Goal: Task Accomplishment & Management: Use online tool/utility

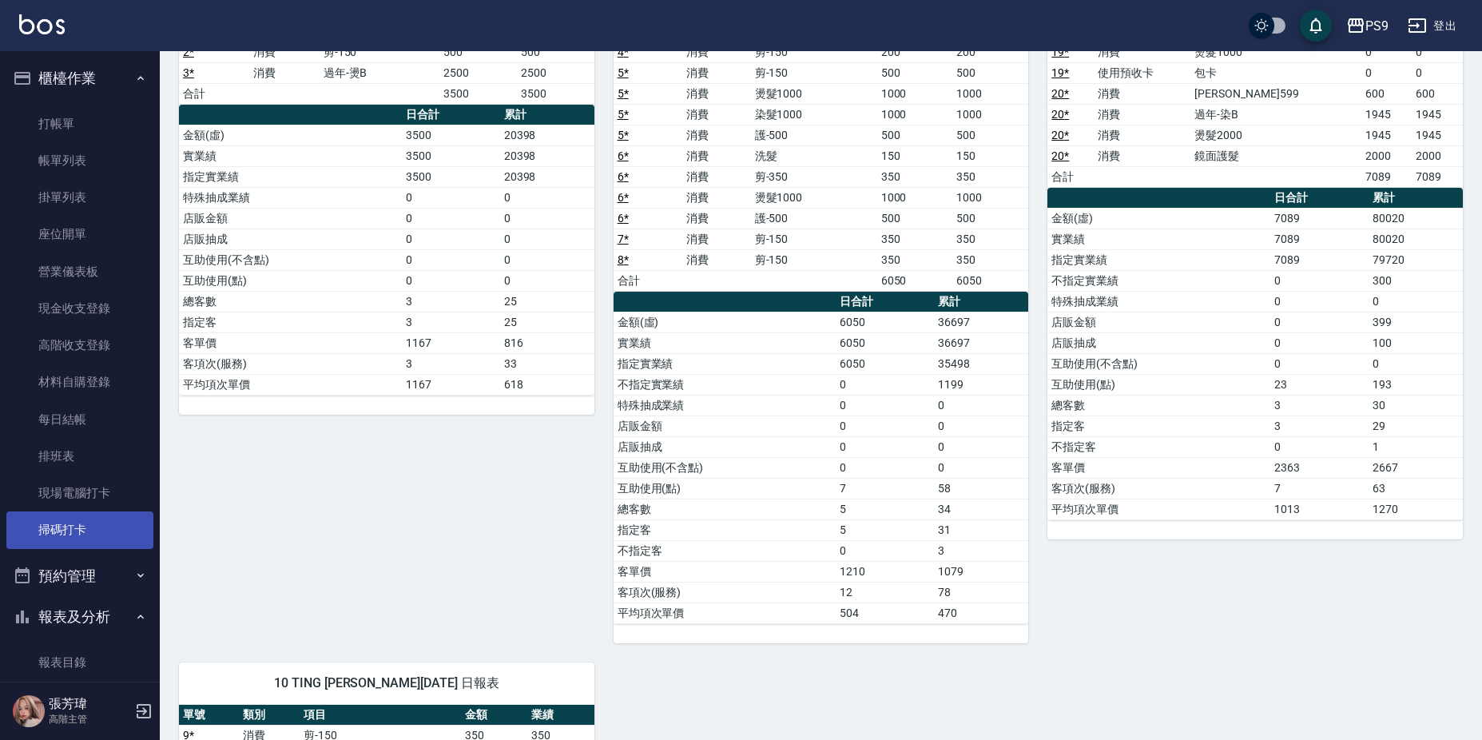
scroll to position [240, 0]
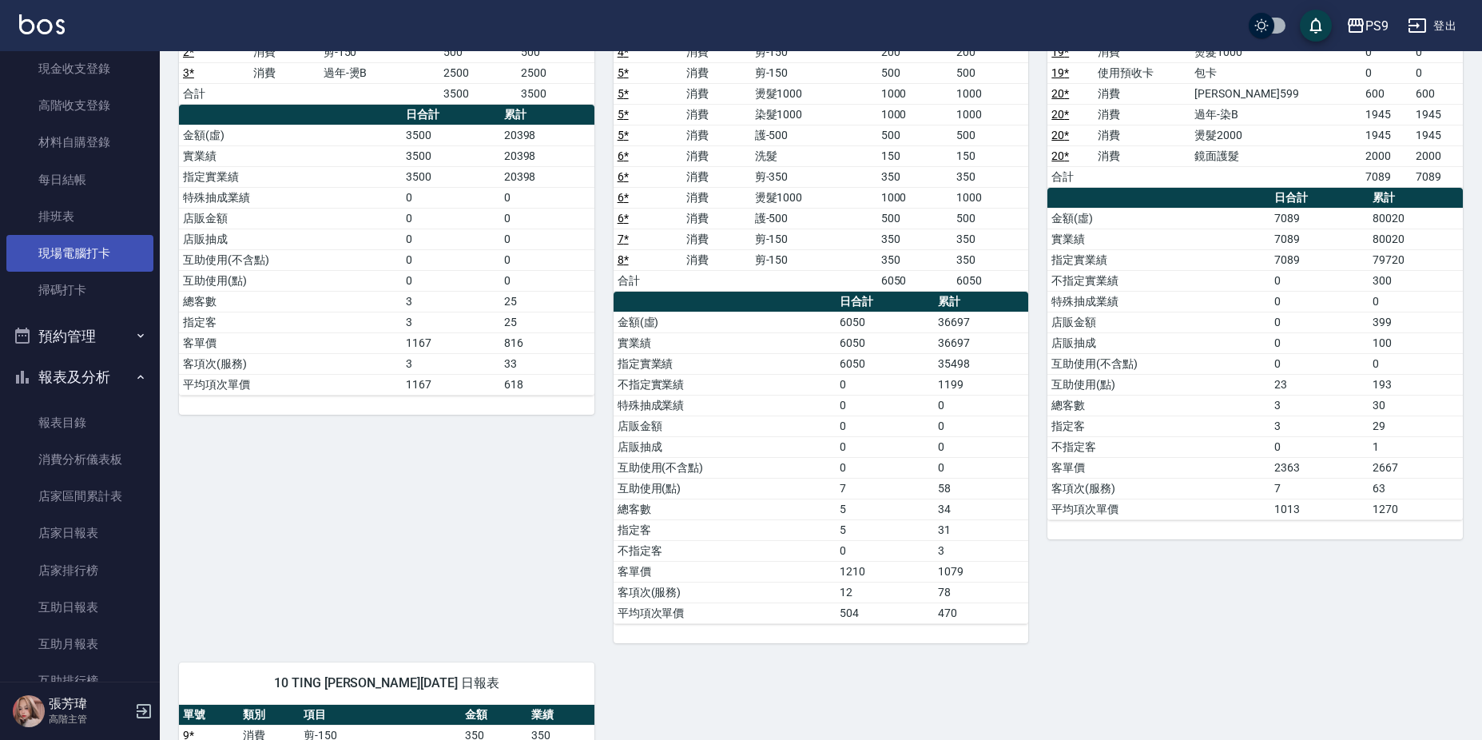
click at [86, 256] on link "現場電腦打卡" at bounding box center [79, 253] width 147 height 37
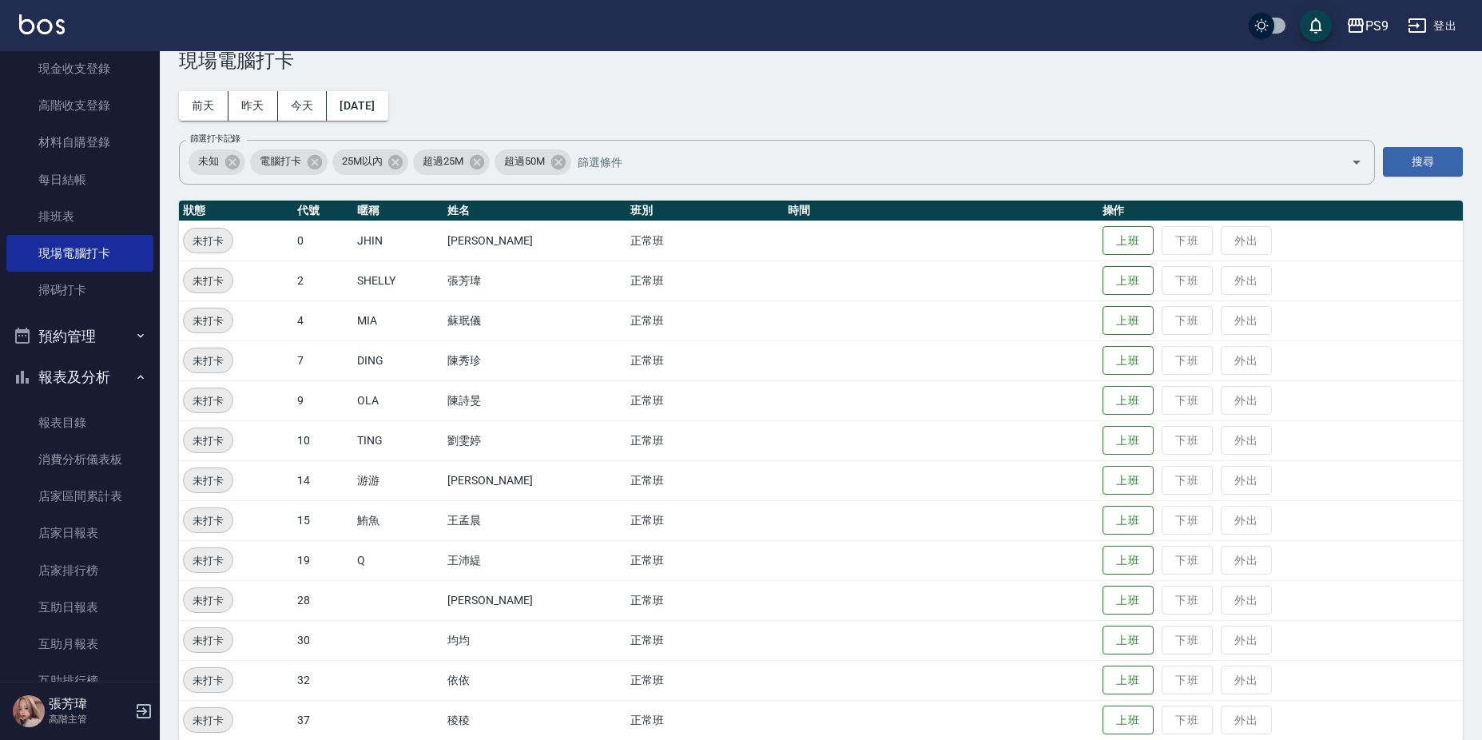
scroll to position [58, 0]
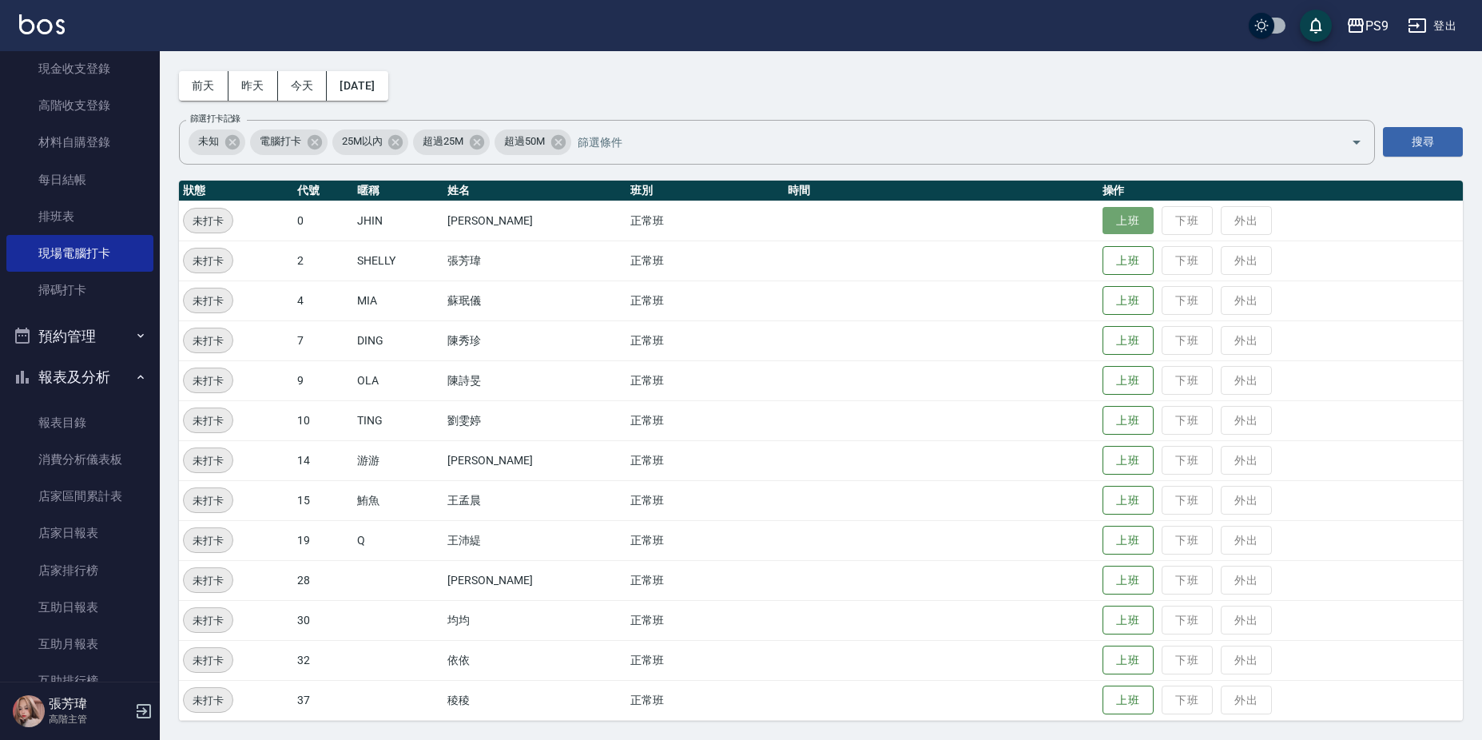
click at [1130, 217] on button "上班" at bounding box center [1127, 221] width 51 height 28
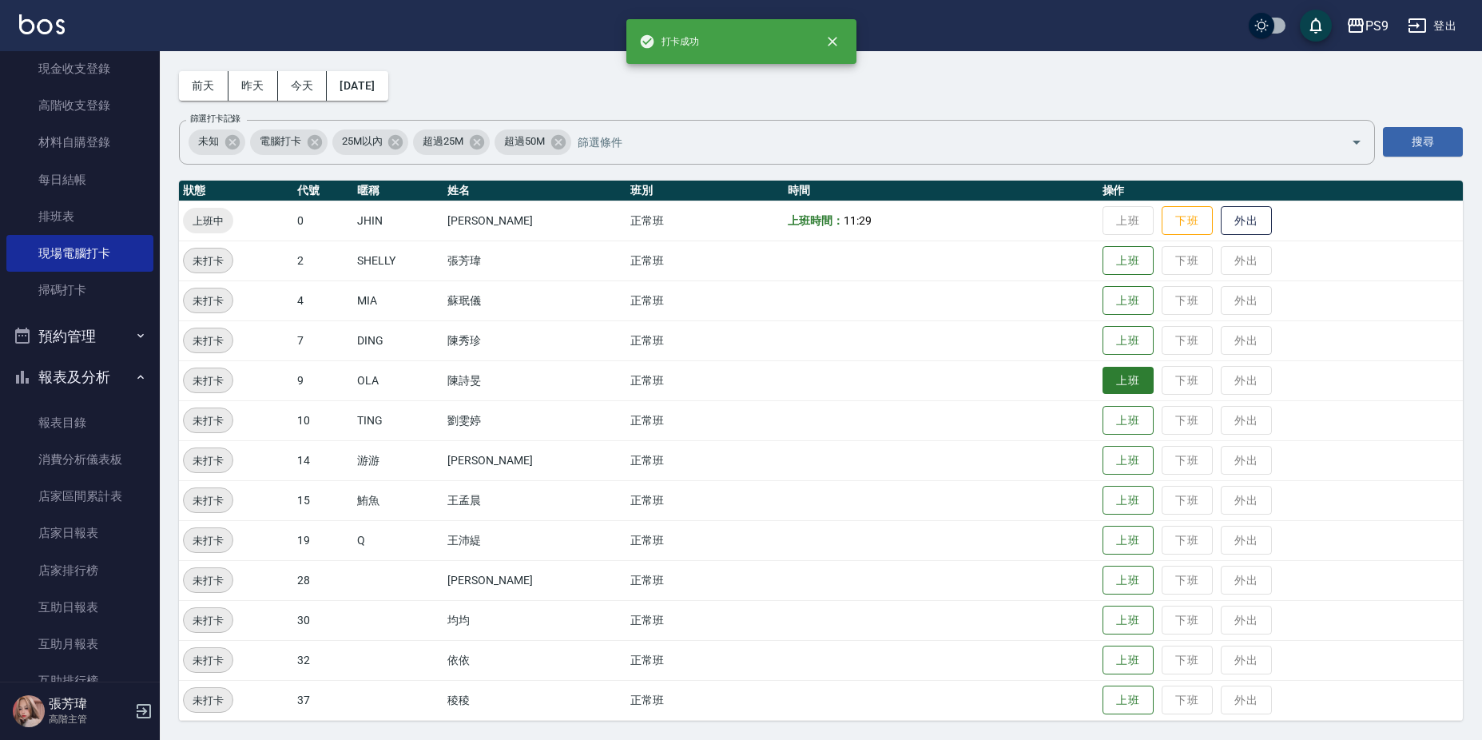
click at [1114, 380] on button "上班" at bounding box center [1127, 381] width 51 height 28
click at [1136, 574] on button "上班" at bounding box center [1127, 580] width 51 height 28
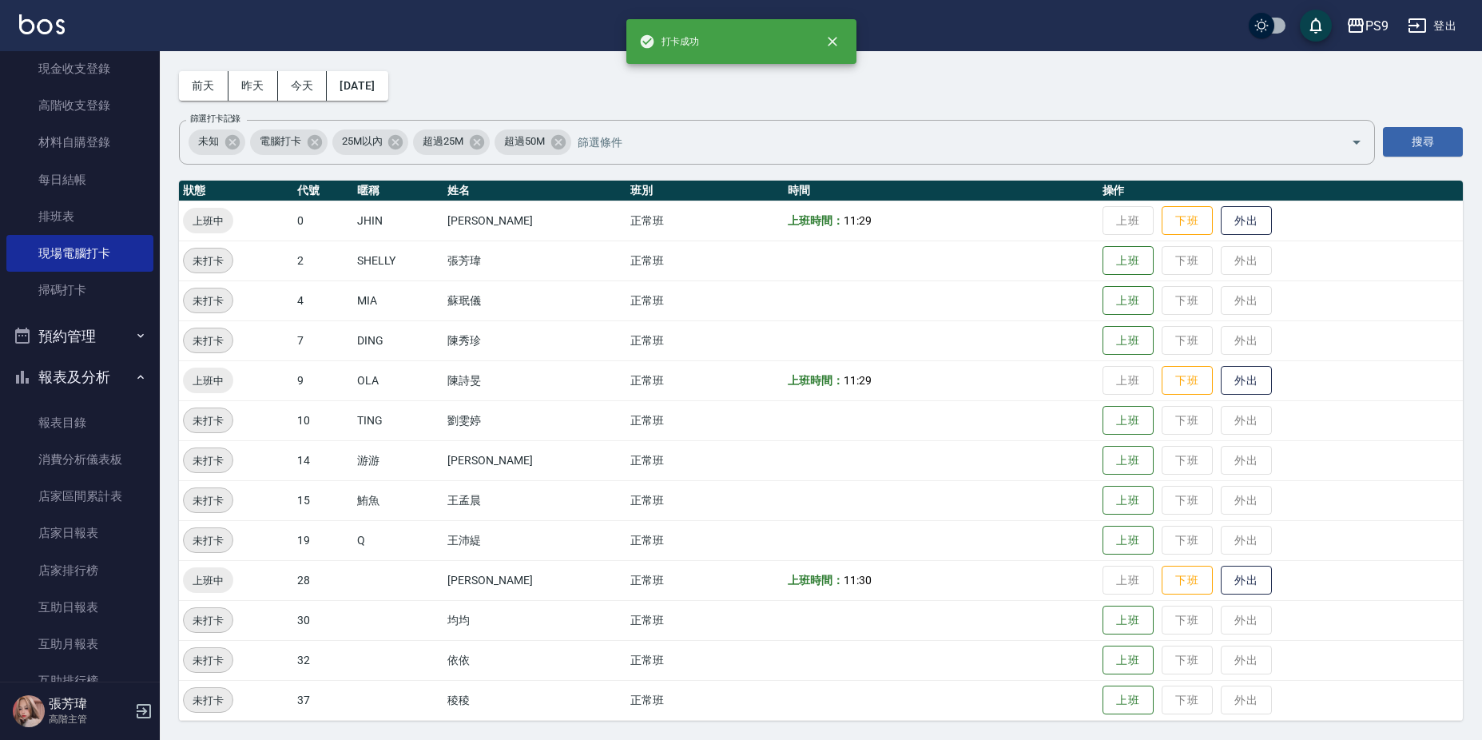
click at [1118, 573] on td "上班 下班 外出" at bounding box center [1280, 580] width 364 height 40
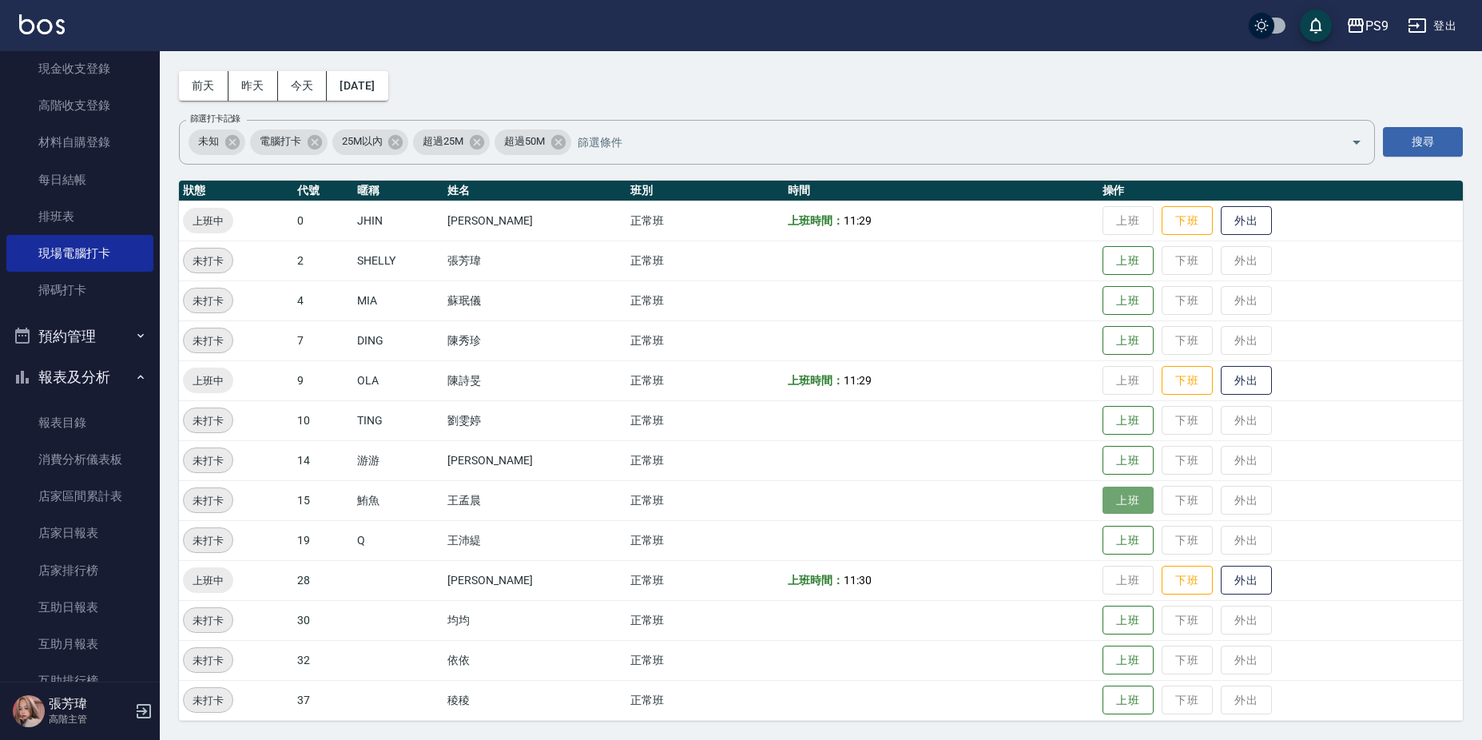
click at [1122, 507] on button "上班" at bounding box center [1127, 501] width 51 height 28
click at [1127, 307] on button "上班" at bounding box center [1127, 301] width 51 height 28
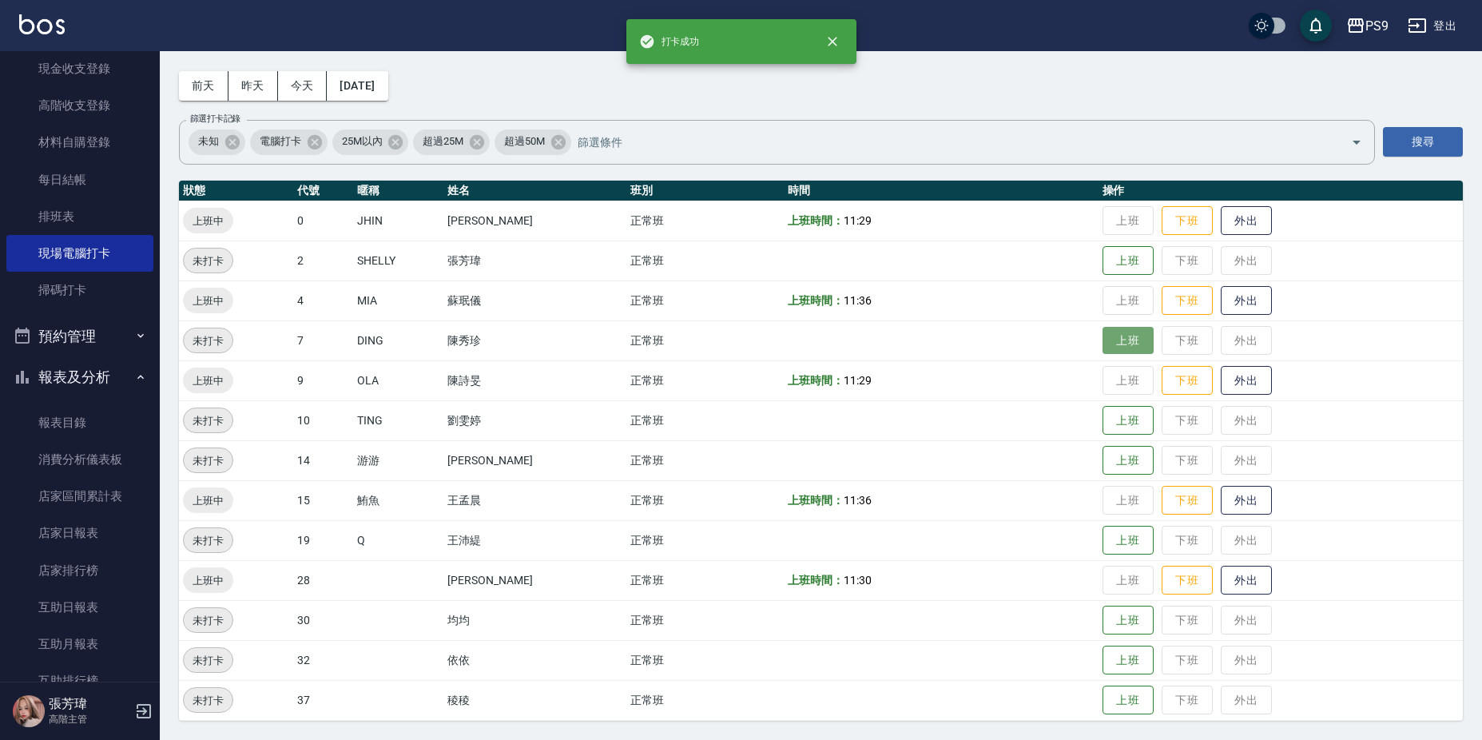
click at [1118, 334] on button "上班" at bounding box center [1127, 341] width 51 height 28
click at [1138, 276] on td "上班 下班 外出" at bounding box center [1280, 260] width 364 height 40
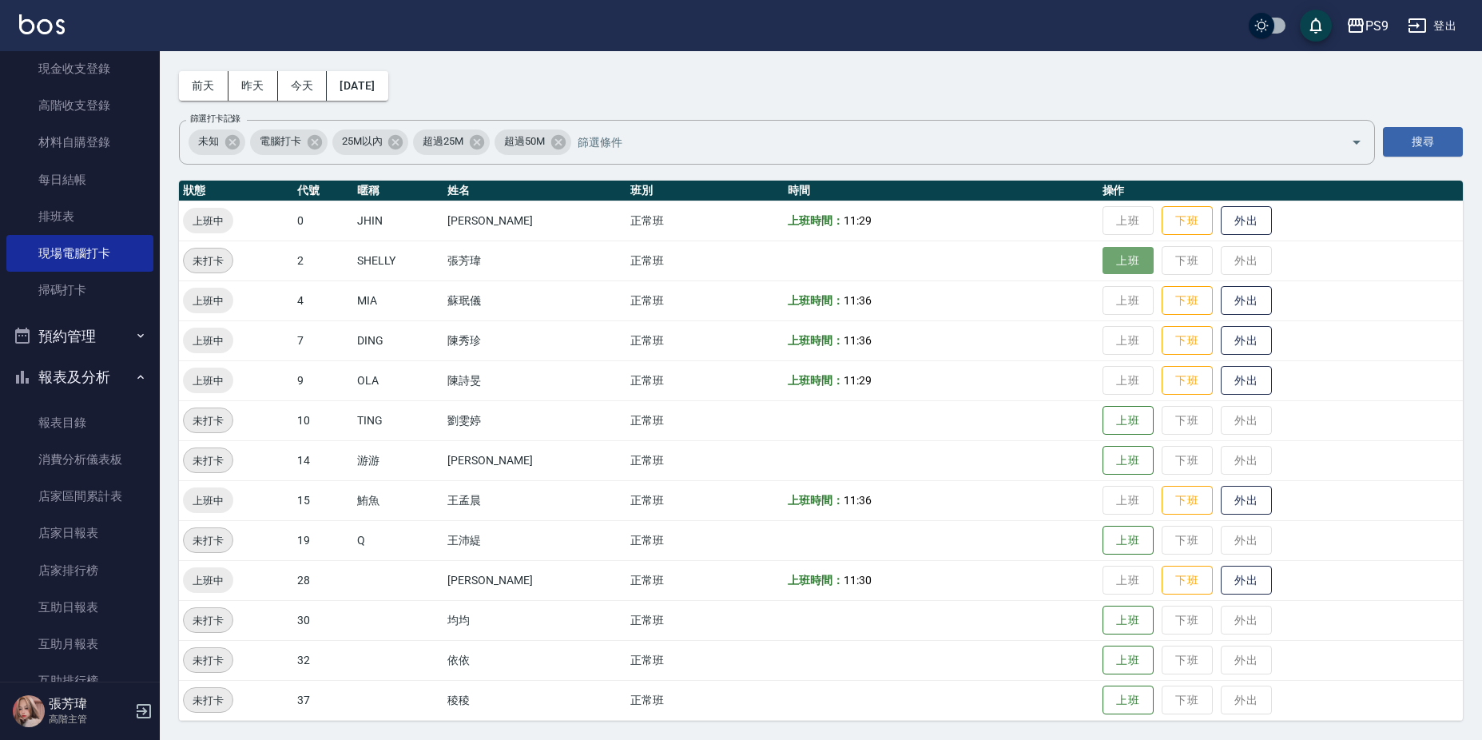
click at [1138, 268] on button "上班" at bounding box center [1127, 261] width 51 height 28
click at [1128, 427] on button "上班" at bounding box center [1127, 421] width 51 height 28
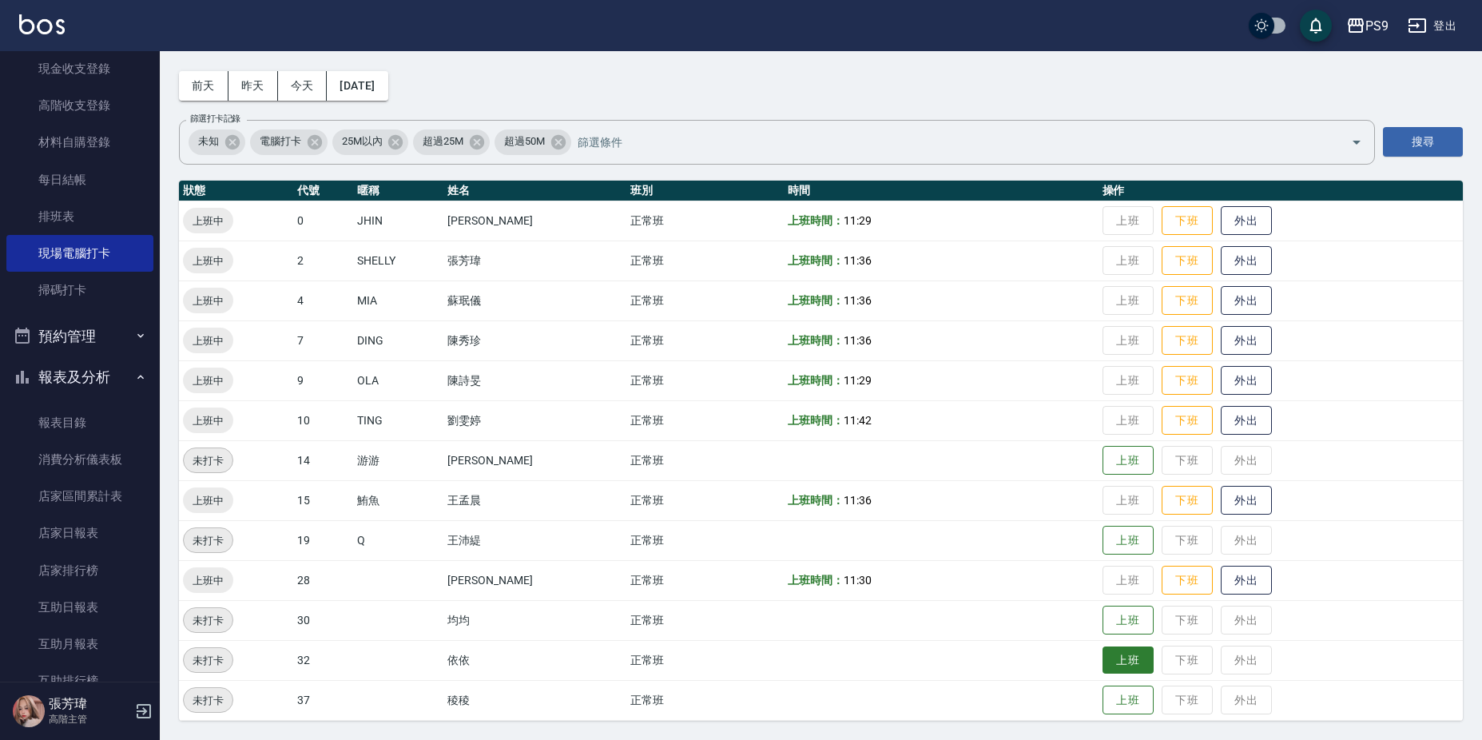
click at [1102, 658] on button "上班" at bounding box center [1127, 660] width 51 height 28
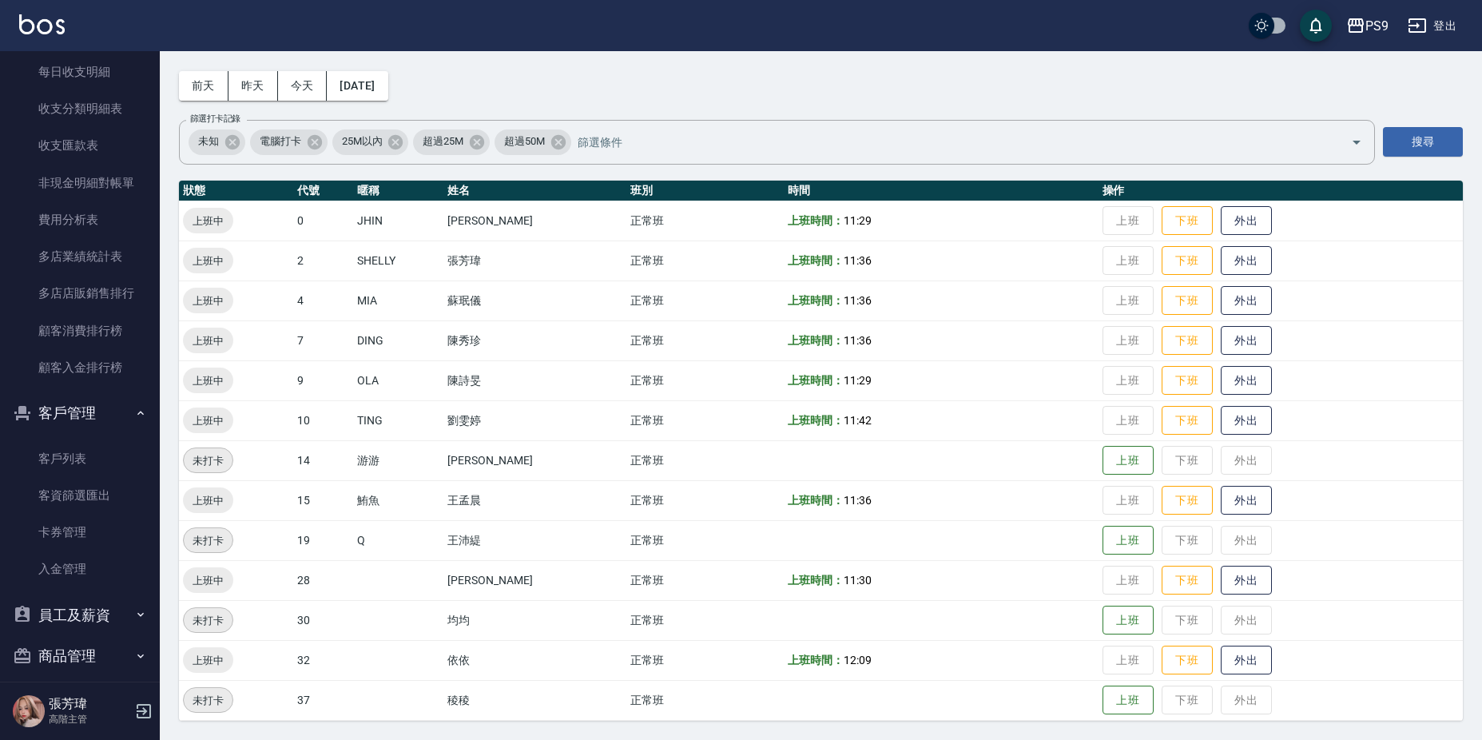
scroll to position [1906, 0]
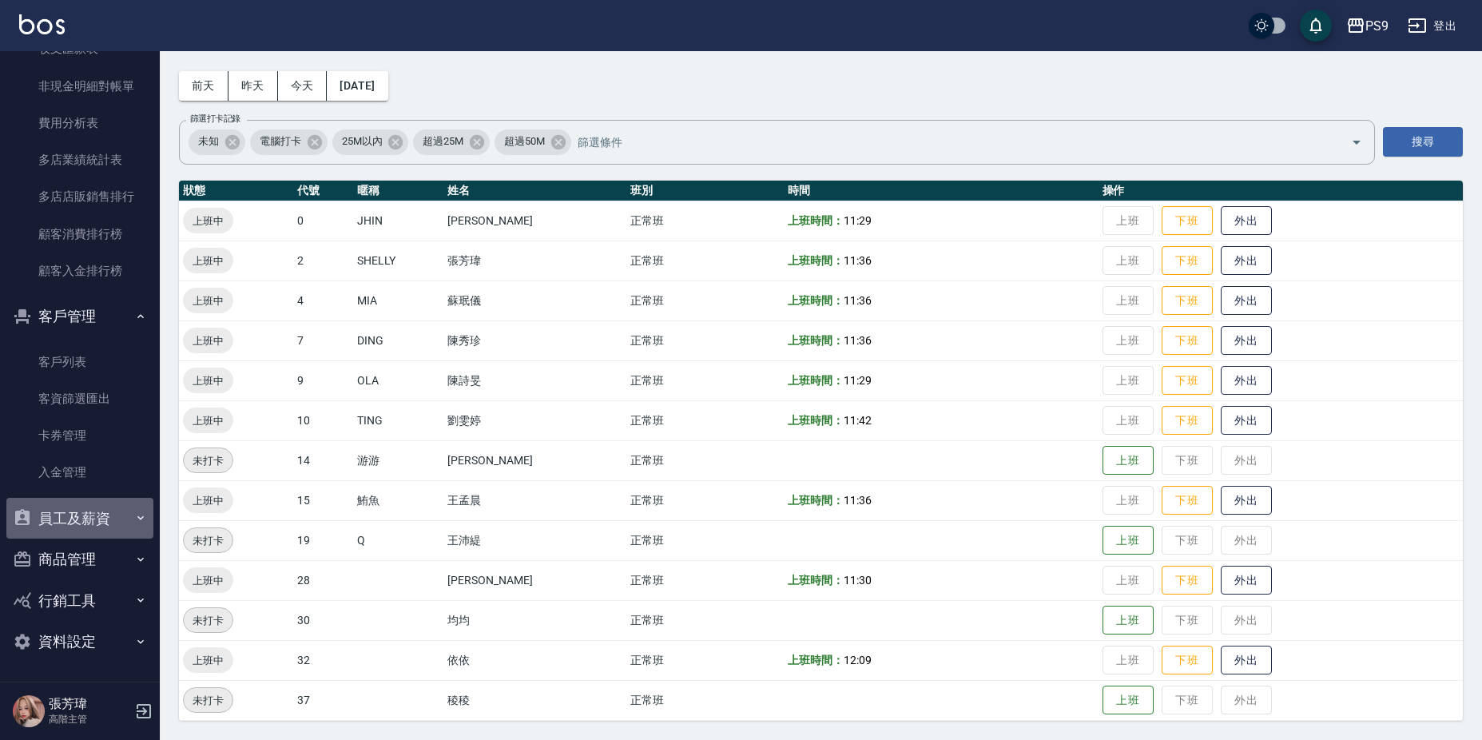
click at [84, 512] on button "員工及薪資" at bounding box center [79, 519] width 147 height 42
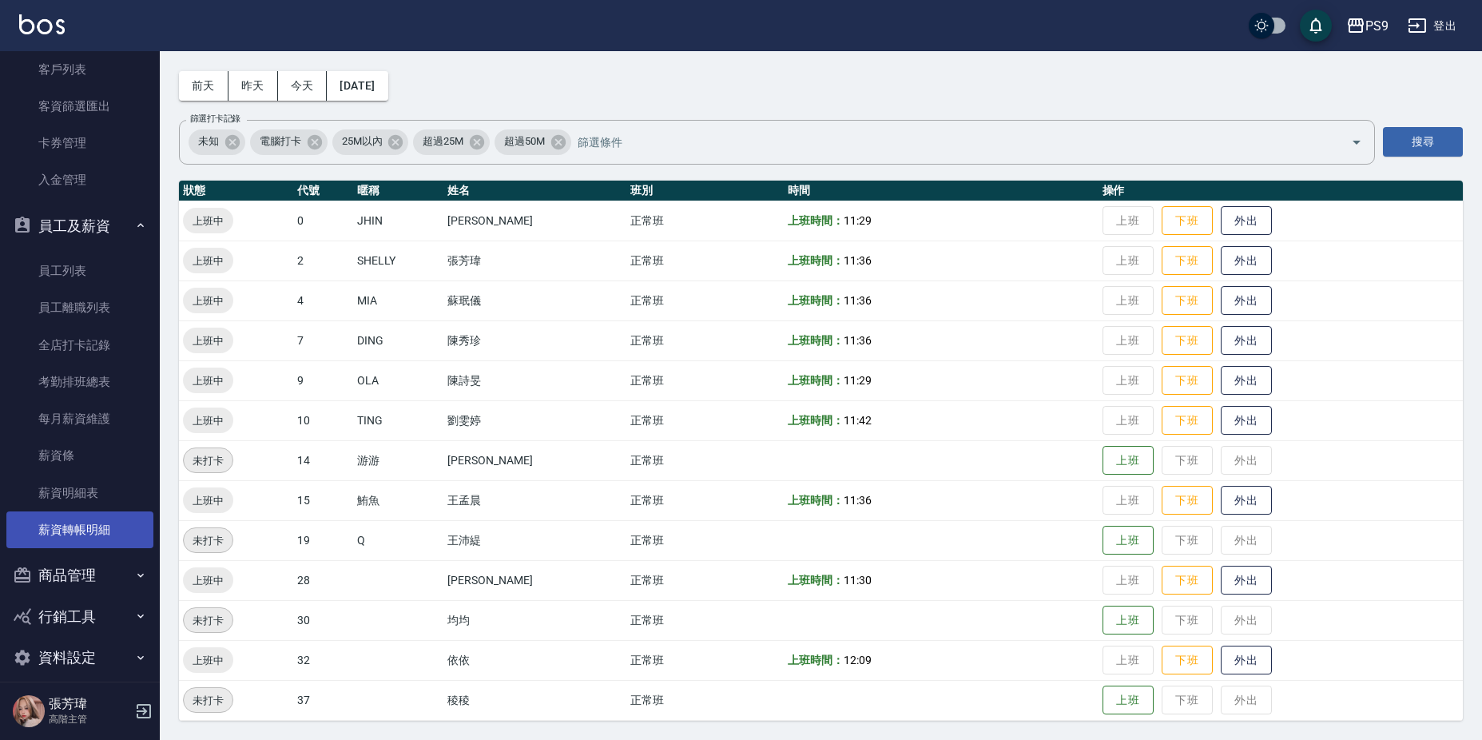
scroll to position [2205, 0]
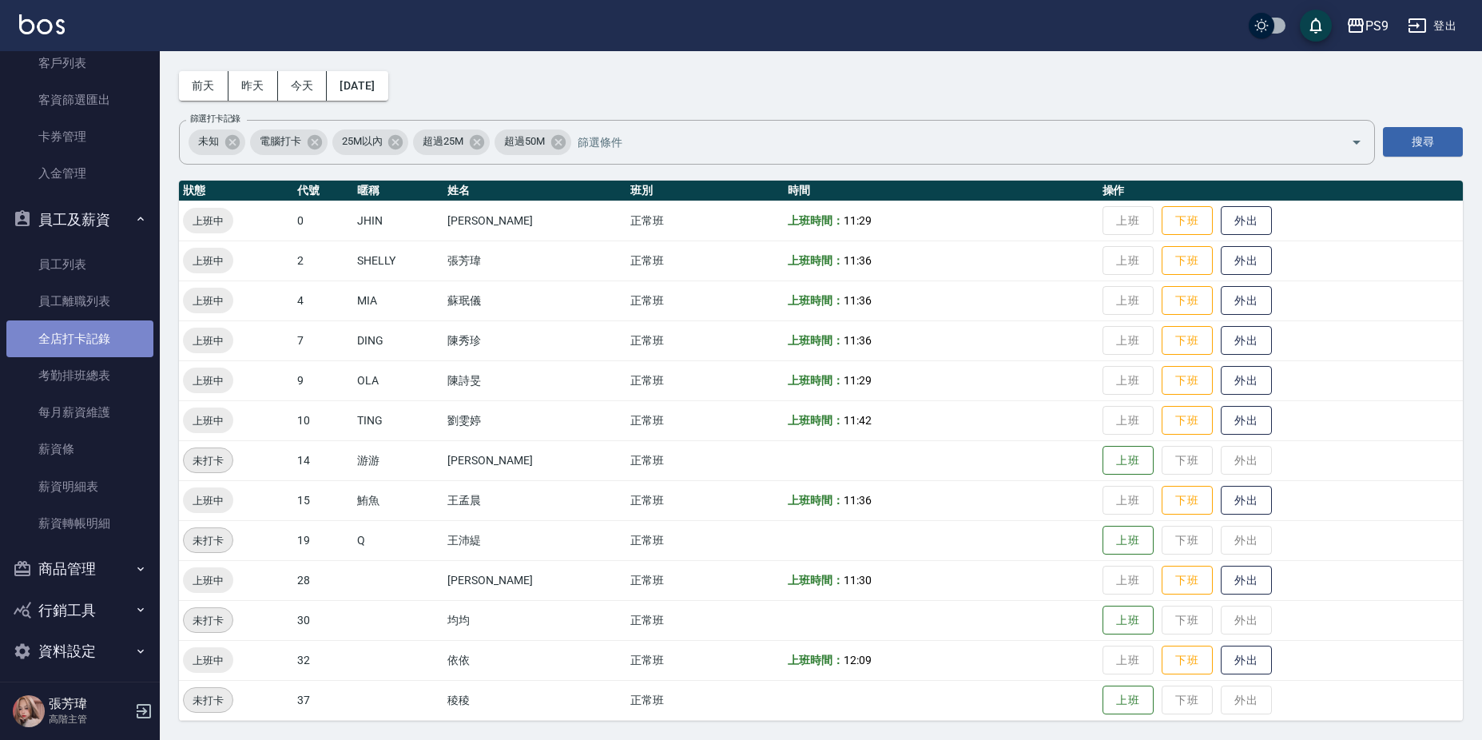
click at [102, 338] on link "全店打卡記錄" at bounding box center [79, 338] width 147 height 37
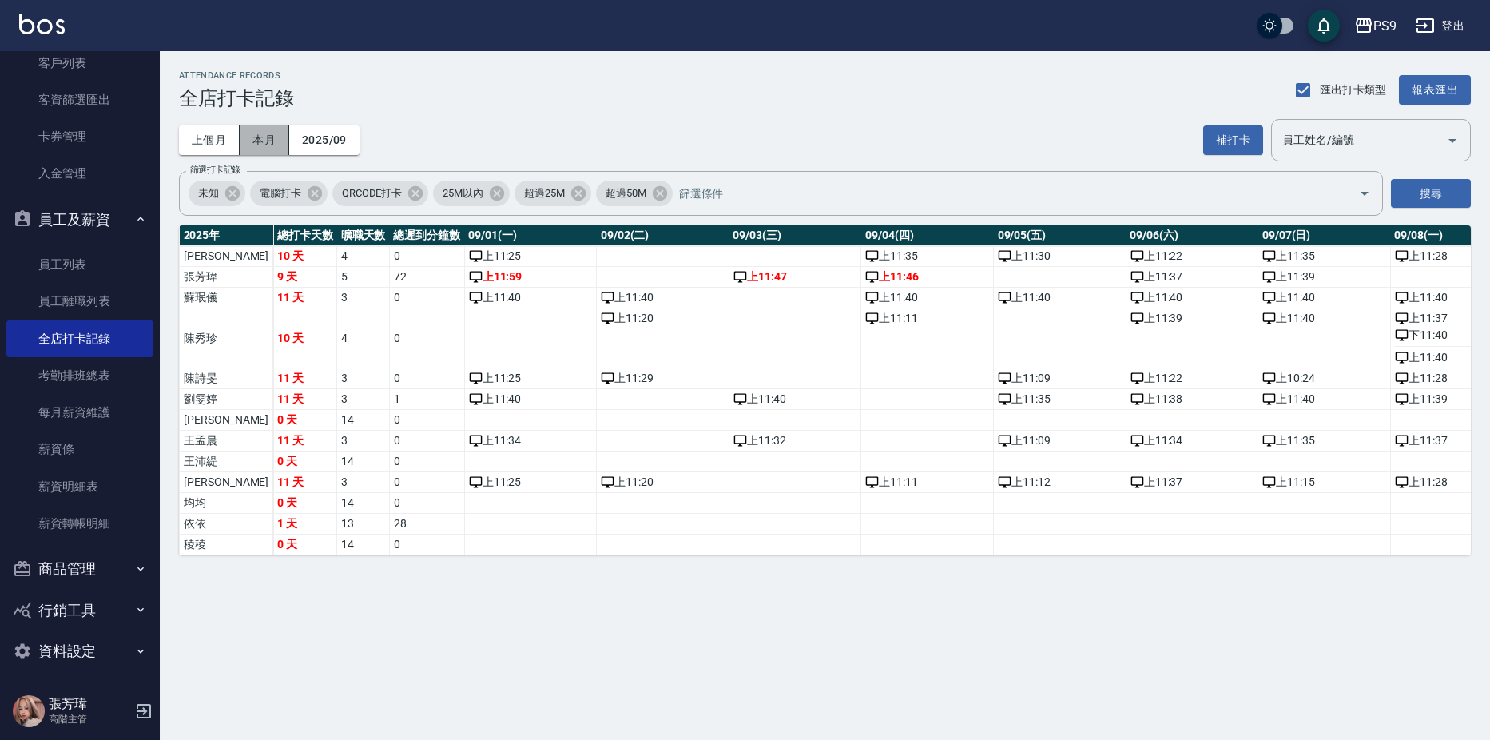
click at [264, 135] on button "本月" at bounding box center [265, 140] width 50 height 30
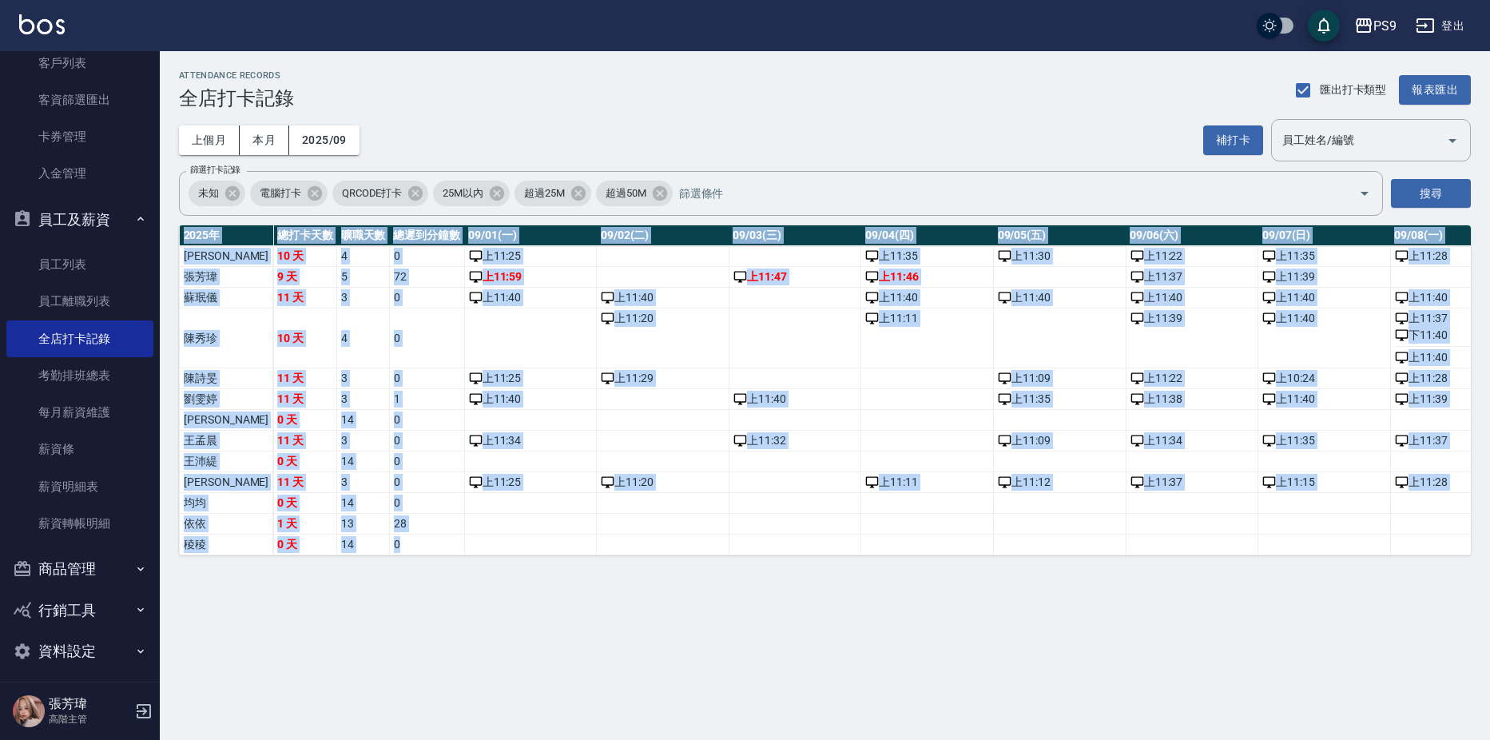
drag, startPoint x: 355, startPoint y: 554, endPoint x: 465, endPoint y: 559, distance: 110.4
click at [465, 555] on div "[DATE] 總打卡天數 曠職天數 總遲到分鐘數 09/01(一) 09/02(二) 09/03(三) 09/04(四) 09/05(五) 09/06(六) …" at bounding box center [825, 390] width 1292 height 330
drag, startPoint x: 465, startPoint y: 559, endPoint x: 421, endPoint y: 623, distance: 77.6
click at [421, 623] on div "ATTENDANCE RECORDS 全店打卡記錄 匯出打卡類型 報表匯出 上個月 本月 2025/09 補打卡 員工姓名/編號 員工姓名/編號 篩選打卡記錄…" at bounding box center [745, 370] width 1490 height 740
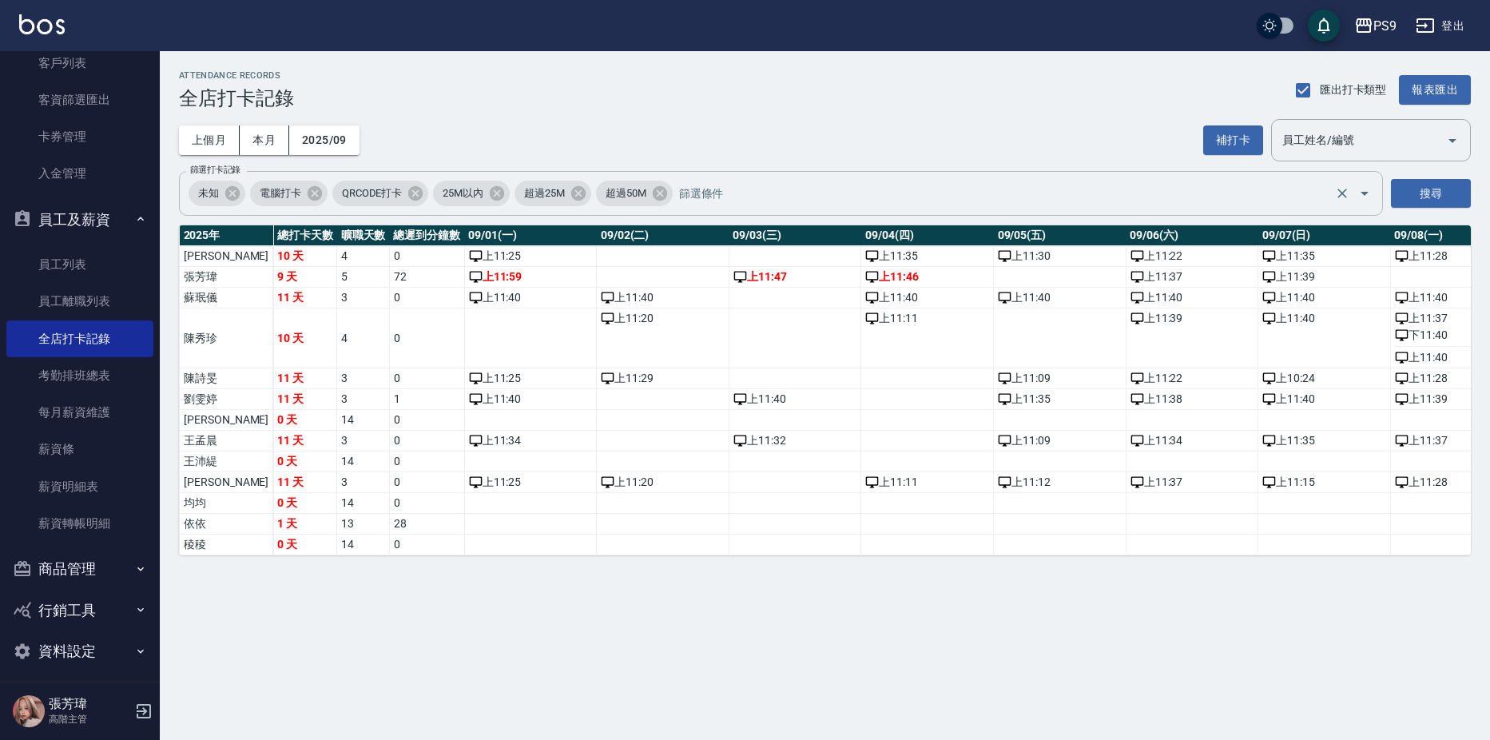
click at [280, 197] on span "電腦打卡" at bounding box center [280, 193] width 61 height 16
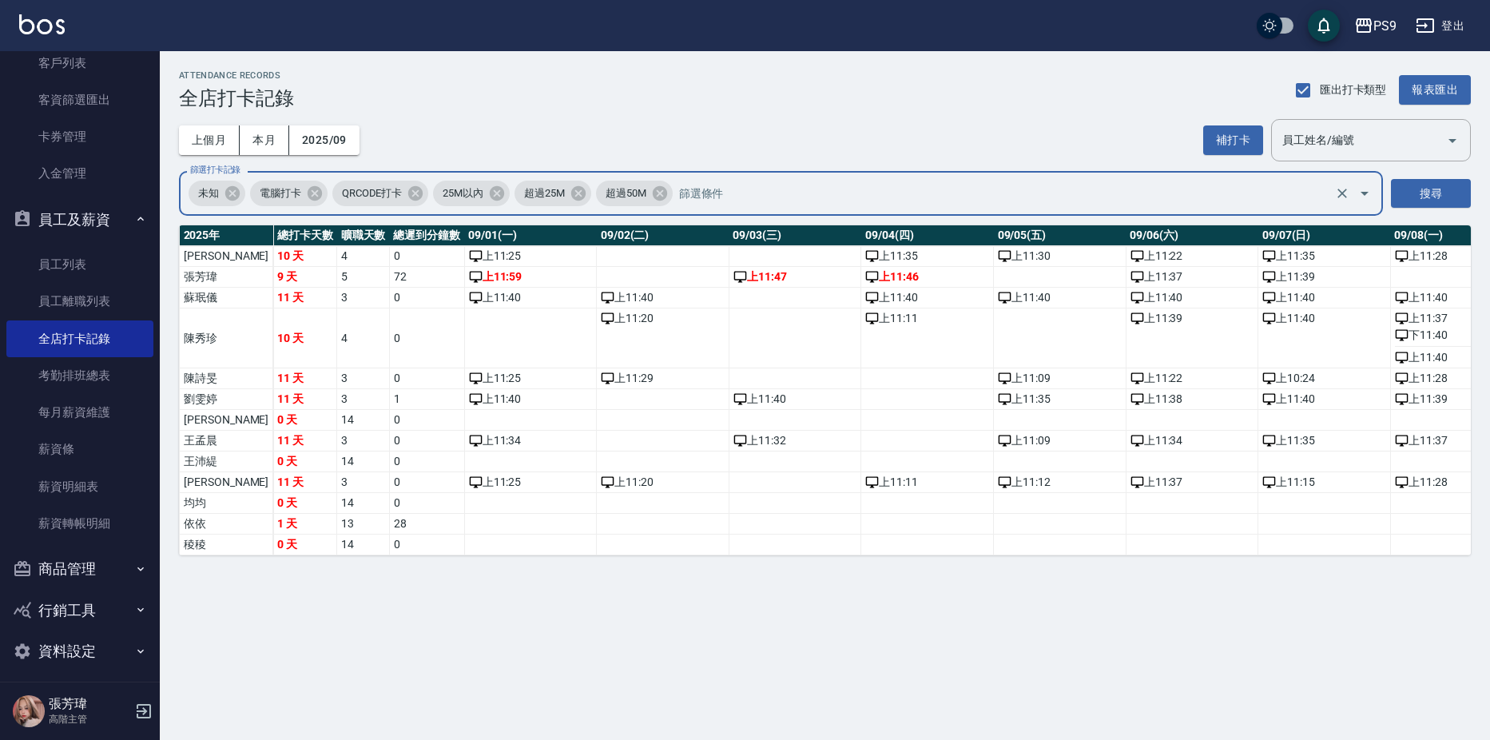
click at [308, 191] on icon at bounding box center [315, 193] width 14 height 14
click at [232, 190] on icon at bounding box center [232, 193] width 14 height 14
drag, startPoint x: 362, startPoint y: 197, endPoint x: 427, endPoint y: 197, distance: 64.7
click at [364, 197] on div "25M以內" at bounding box center [328, 194] width 77 height 26
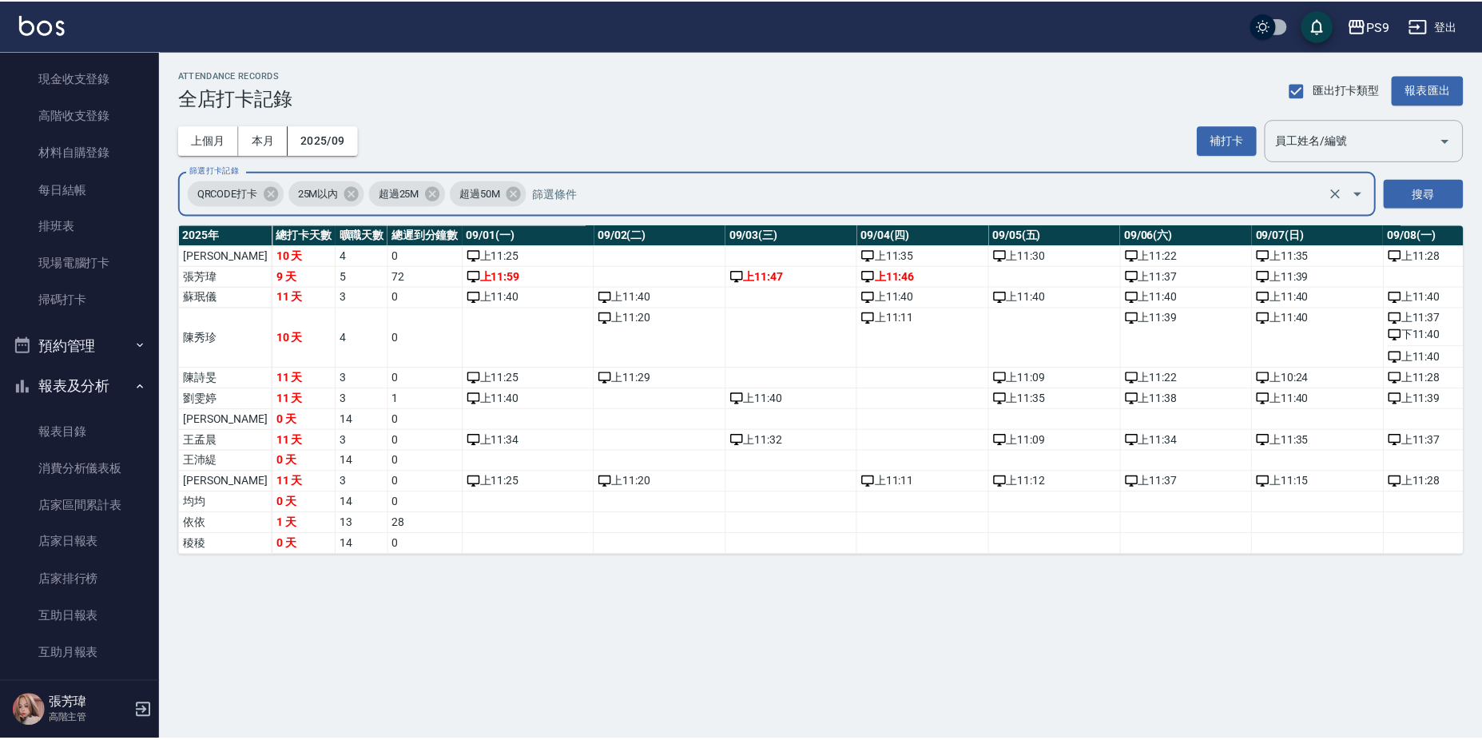
scroll to position [48, 0]
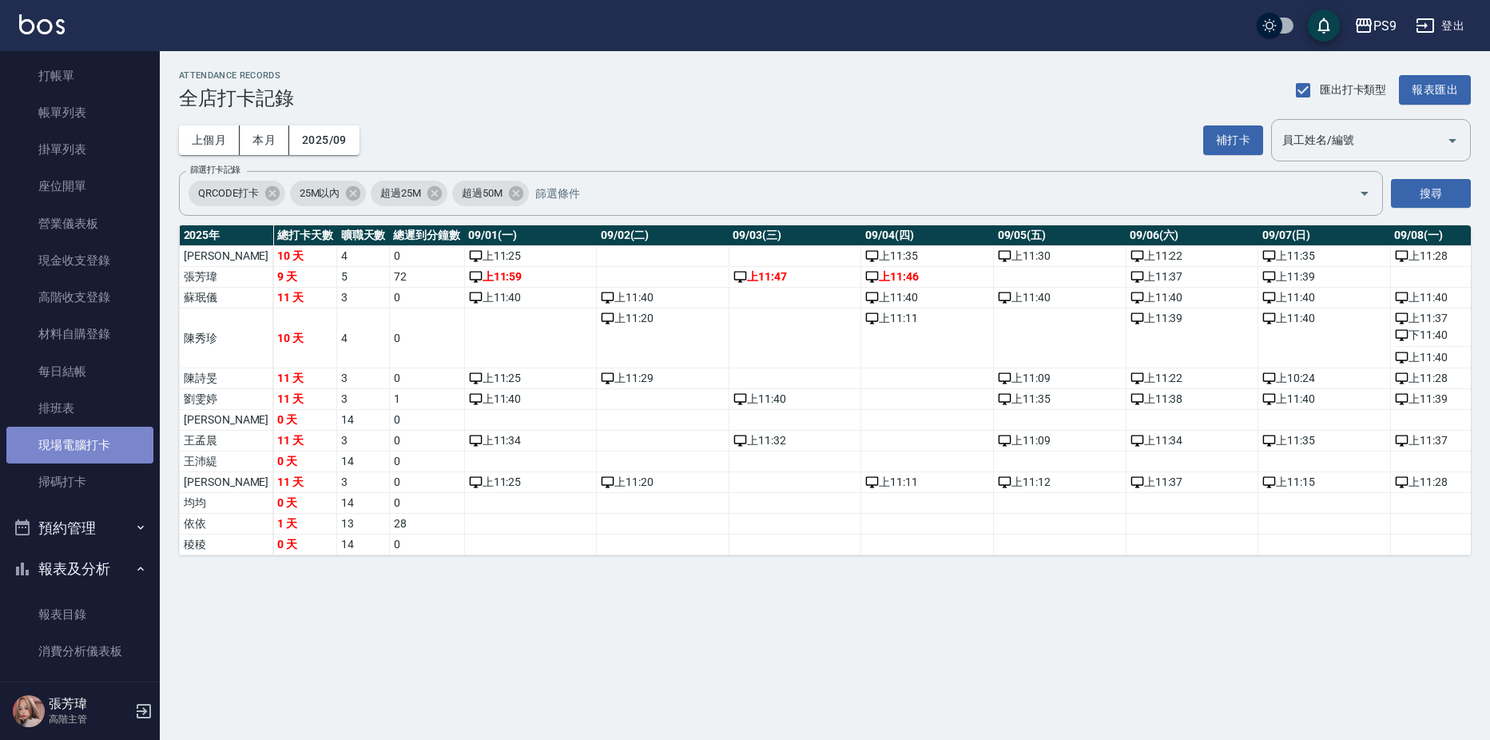
click at [93, 440] on link "現場電腦打卡" at bounding box center [79, 445] width 147 height 37
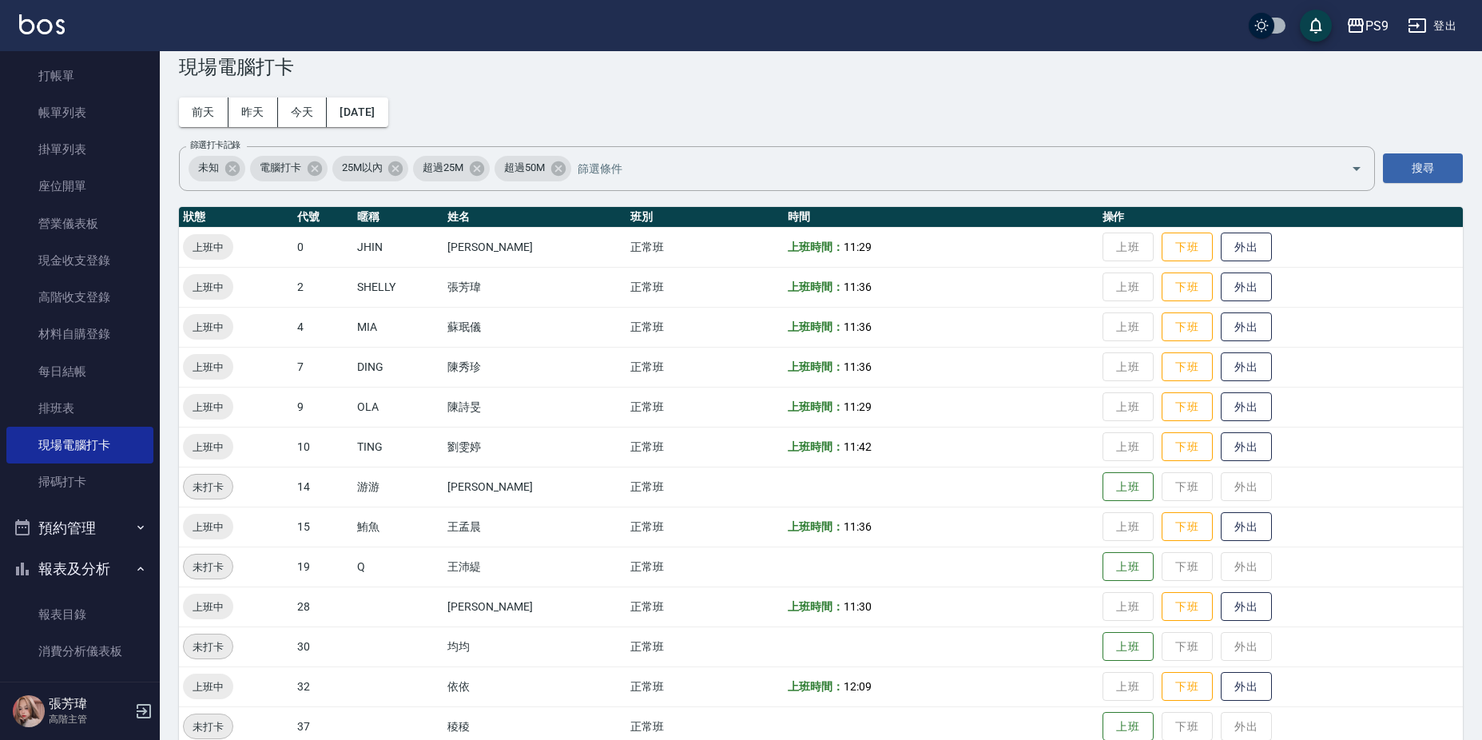
scroll to position [58, 0]
